Goal: Task Accomplishment & Management: Complete application form

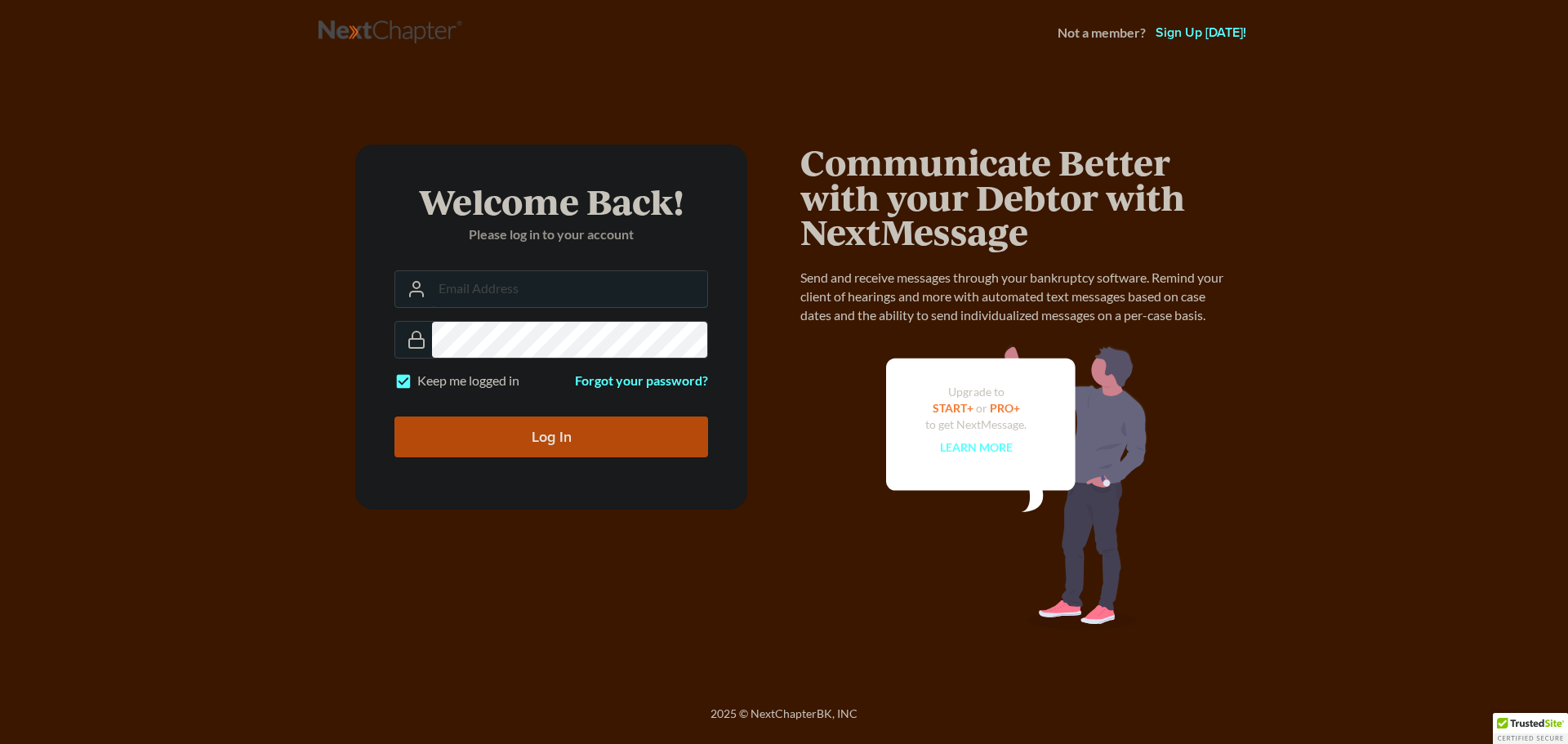
type input "[PERSON_NAME][EMAIL_ADDRESS][DOMAIN_NAME]"
click at [546, 441] on input "Log In" at bounding box center [552, 437] width 314 height 40
type input "Thinking..."
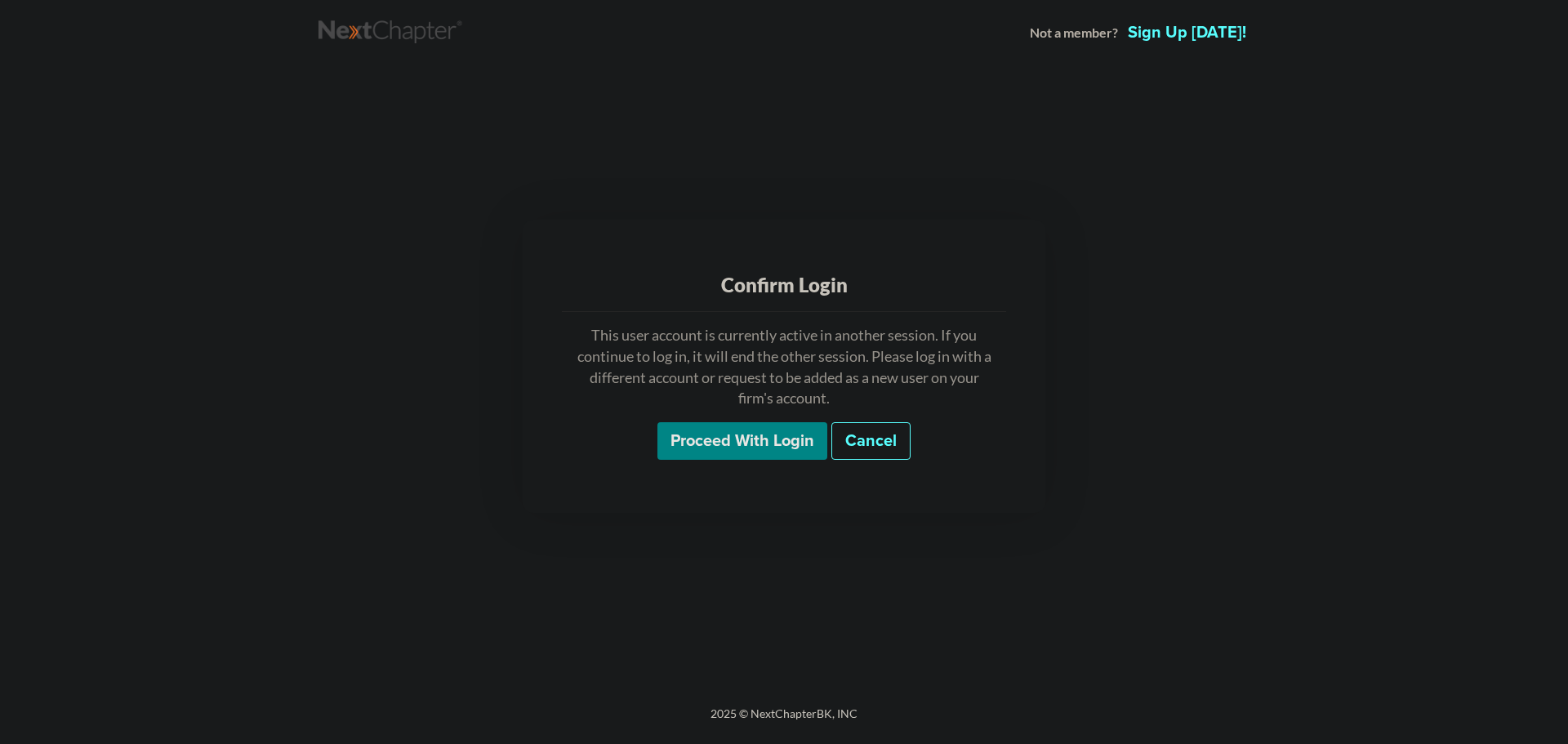
click at [753, 437] on input "Proceed with login" at bounding box center [742, 441] width 170 height 38
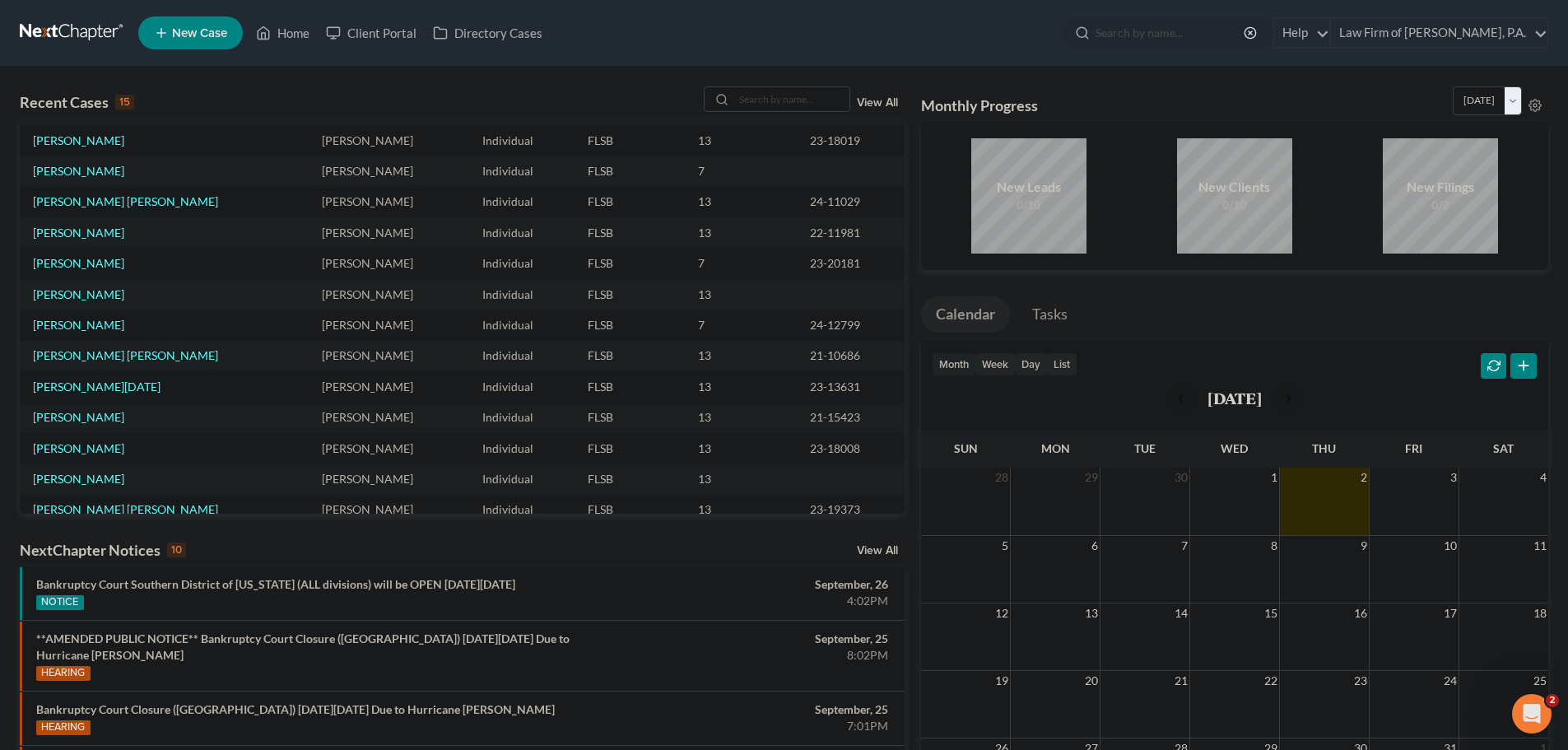
scroll to position [113, 0]
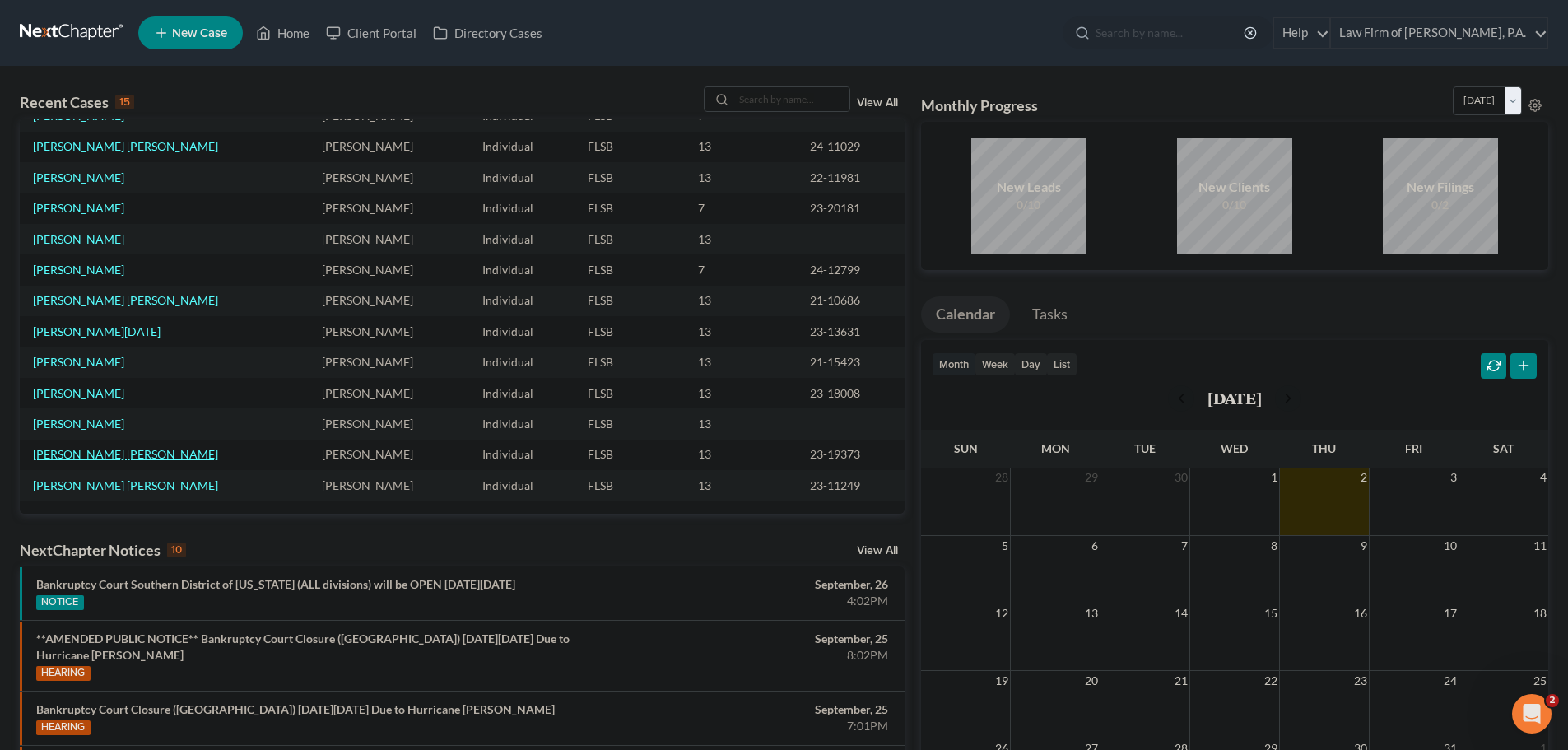
click at [101, 457] on link "Perez Villalobo, Vladimir" at bounding box center [125, 454] width 185 height 14
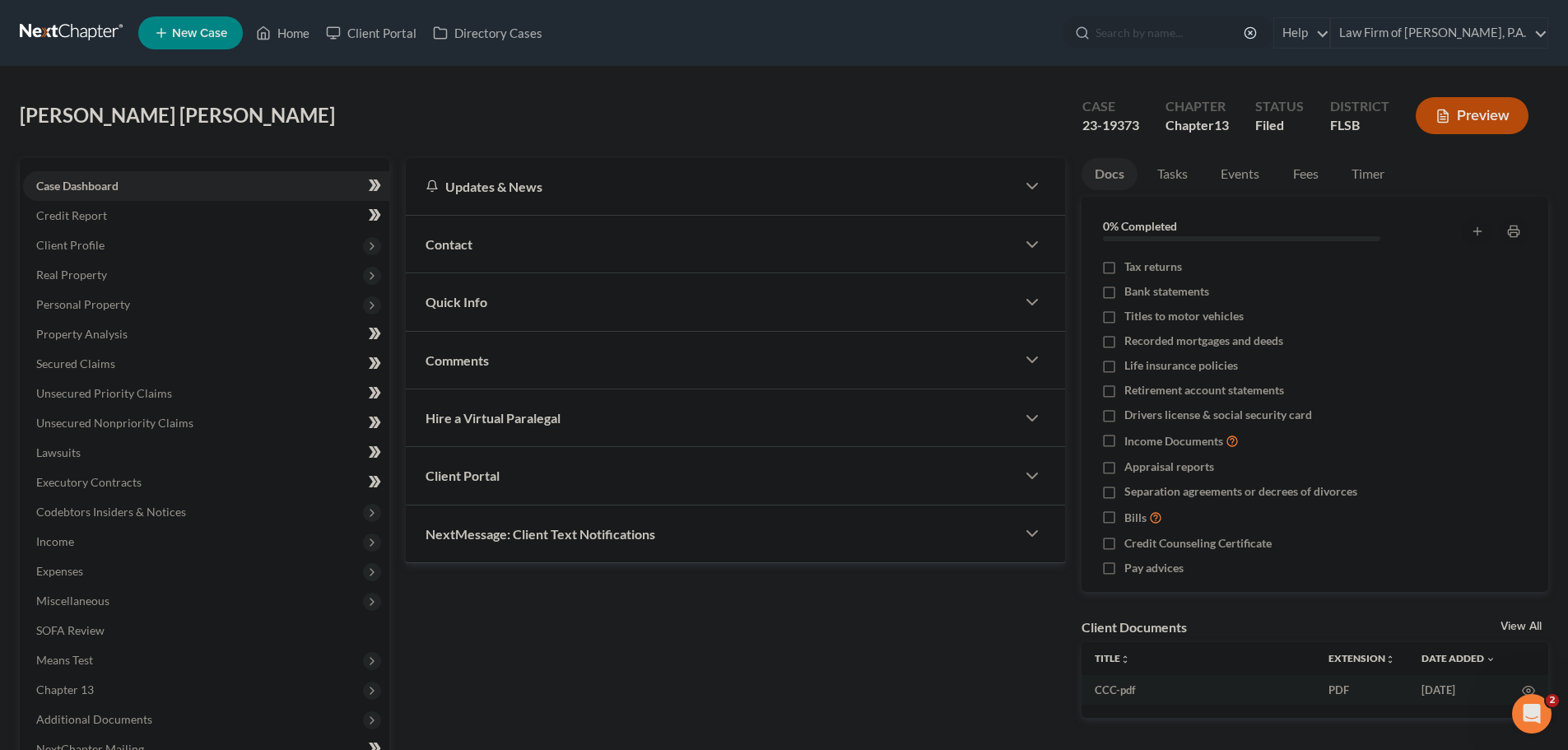
click at [80, 187] on span "Case Dashboard" at bounding box center [77, 185] width 82 height 14
click at [75, 246] on span "Client Profile" at bounding box center [70, 245] width 68 height 14
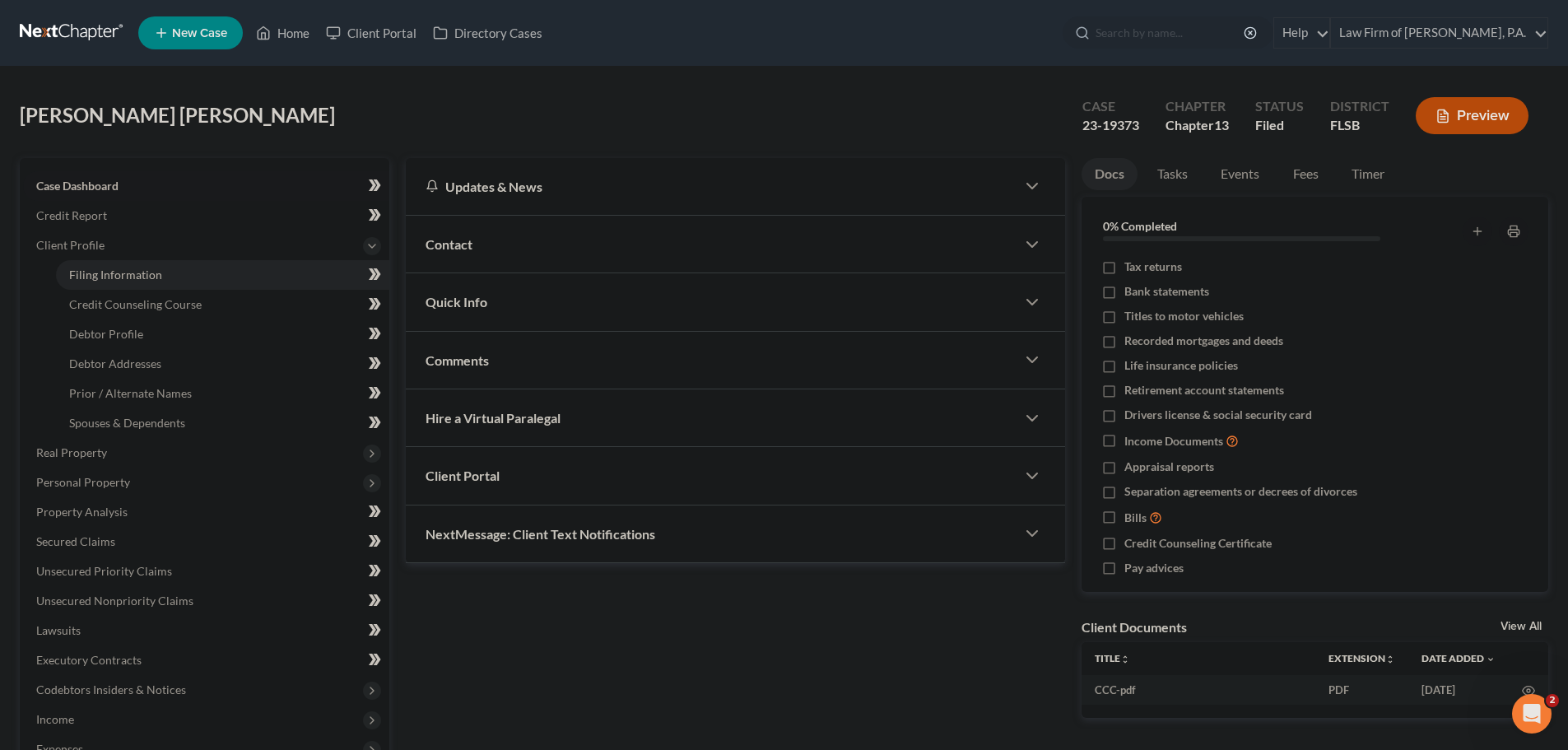
click at [74, 278] on span "Filing Information" at bounding box center [115, 275] width 93 height 14
select select "1"
select select "0"
select select "3"
select select "9"
